Goal: Find specific page/section: Find specific page/section

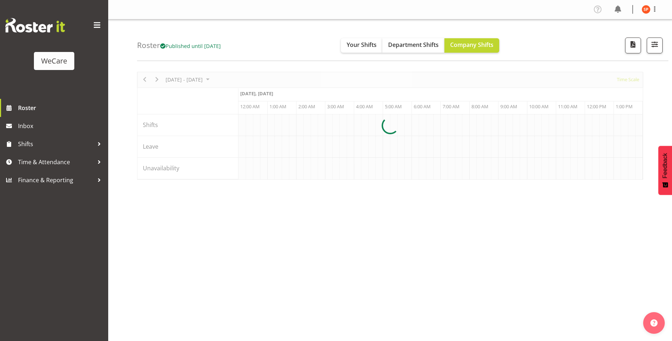
scroll to position [0, 1384]
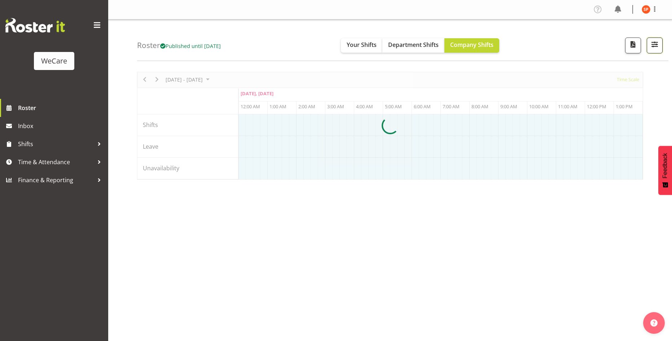
click at [650, 46] on span "button" at bounding box center [654, 44] width 9 height 9
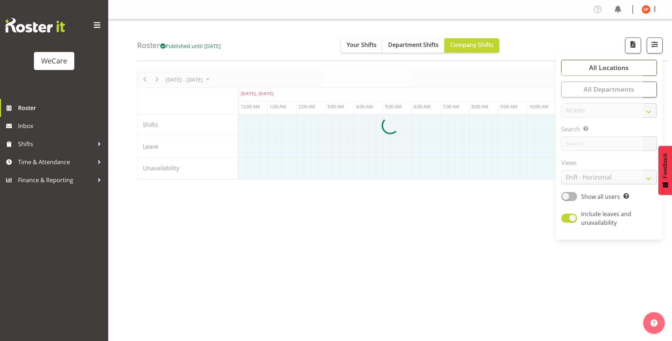
click at [609, 70] on span "All Locations" at bounding box center [609, 67] width 40 height 9
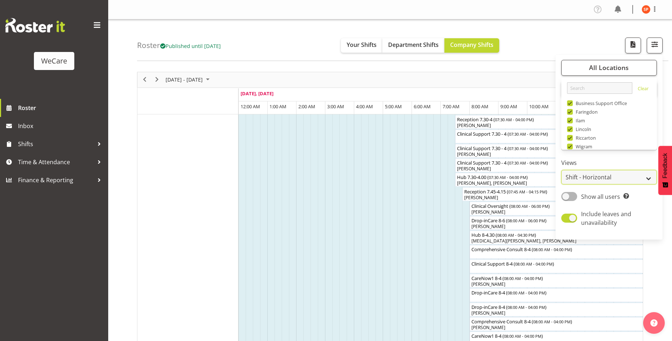
click at [609, 177] on select "Staff Role Shift - Horizontal Shift - Vertical Staff - Location" at bounding box center [609, 177] width 96 height 14
select select "location"
click at [561, 170] on select "Staff Role Shift - Horizontal Shift - Vertical Staff - Location" at bounding box center [609, 177] width 96 height 14
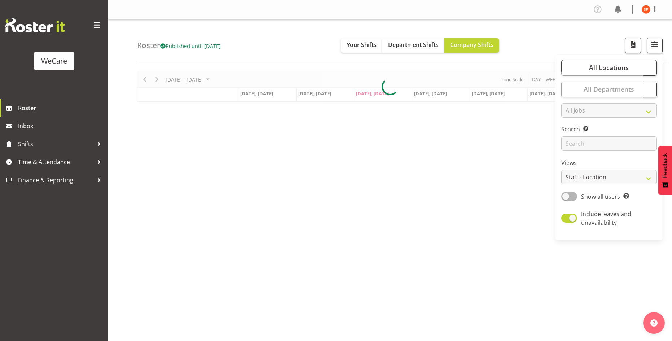
click at [316, 30] on div "Roster Published until [DATE] Your Shifts Department Shifts Company Shifts All …" at bounding box center [402, 39] width 531 height 41
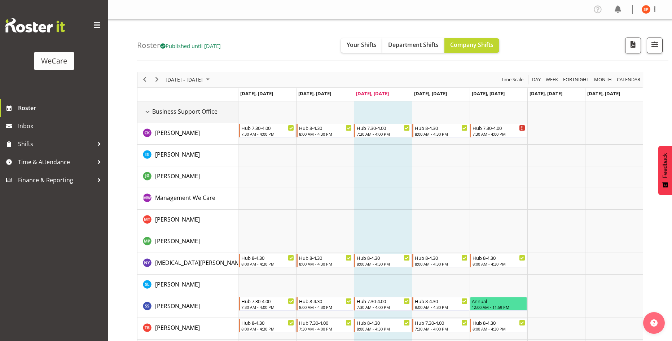
click at [148, 115] on div "Business Support Office resource" at bounding box center [147, 111] width 9 height 9
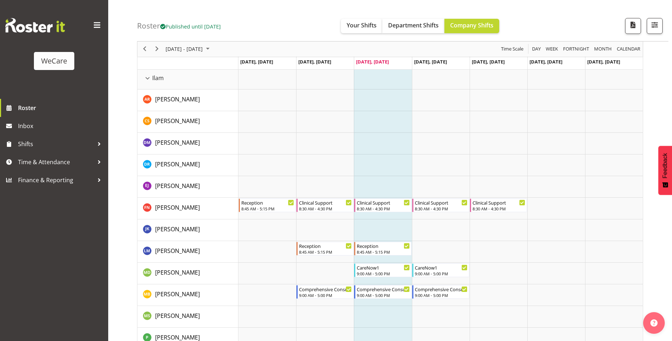
scroll to position [541, 0]
